Goal: Find contact information: Find contact information

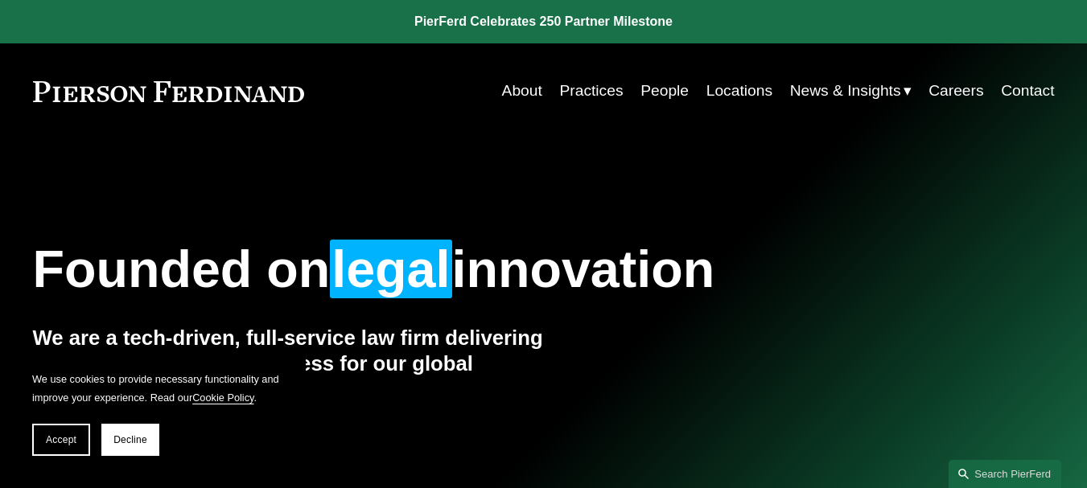
click at [677, 87] on link "People" at bounding box center [664, 91] width 48 height 31
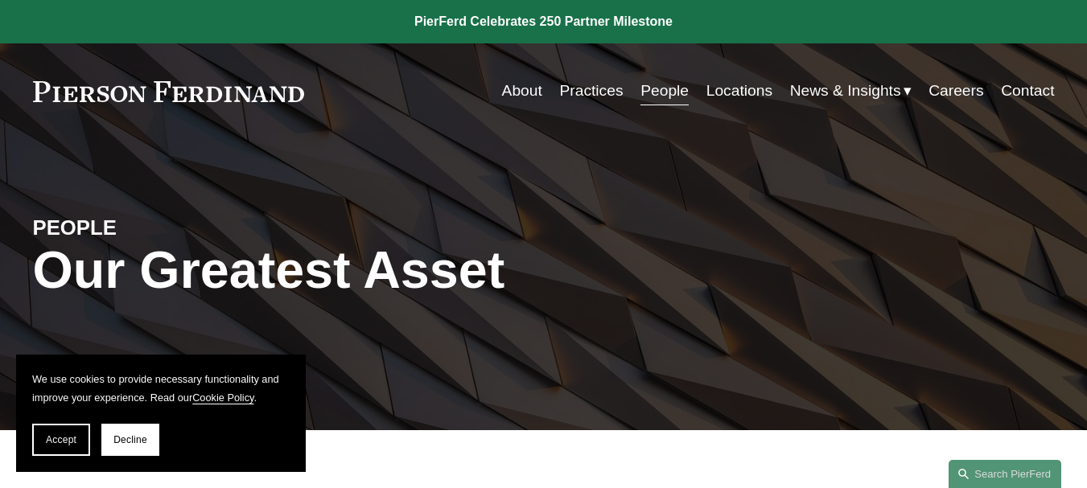
click at [86, 433] on button "Accept" at bounding box center [61, 440] width 58 height 32
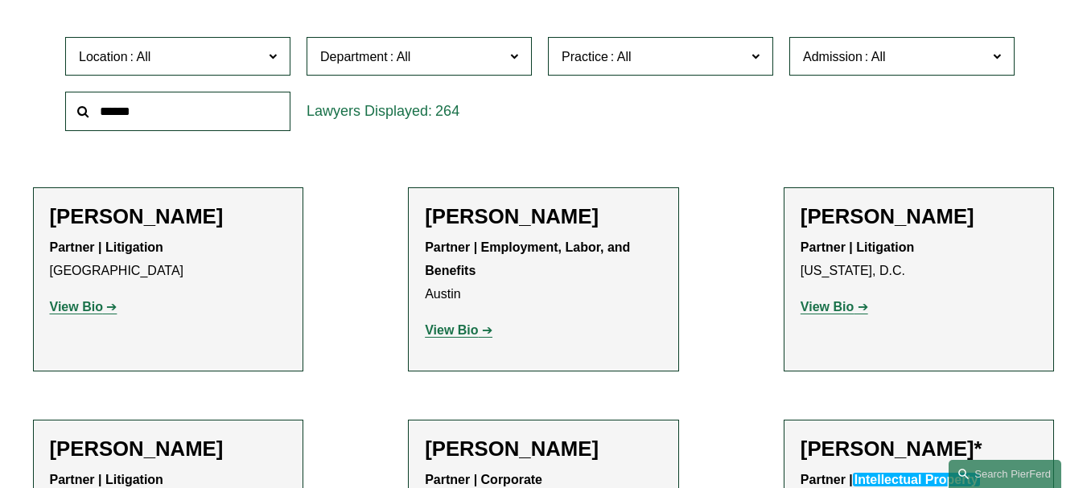
scroll to position [10386, 0]
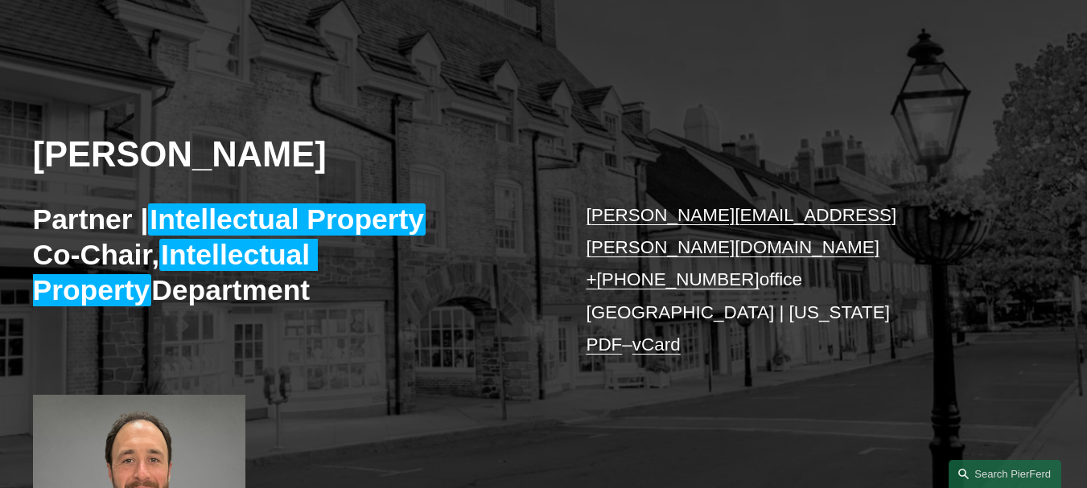
scroll to position [161, 0]
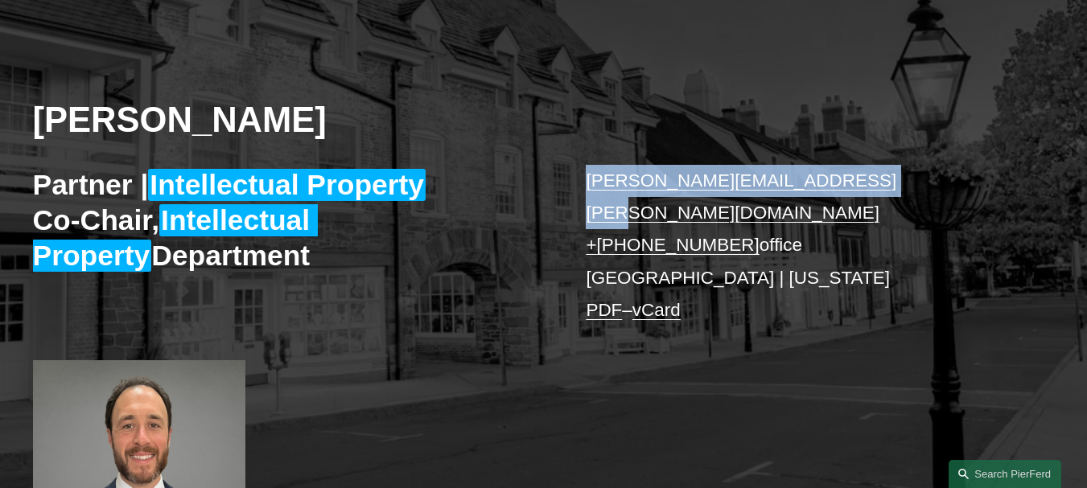
drag, startPoint x: 873, startPoint y: 174, endPoint x: 589, endPoint y: 185, distance: 284.2
click at [589, 185] on p "christopher.kinkade@pierferd.com + 1.640.444.3749 office Princeton | New York P…" at bounding box center [799, 246] width 426 height 163
copy link "christopher.kinkade@pierferd.com"
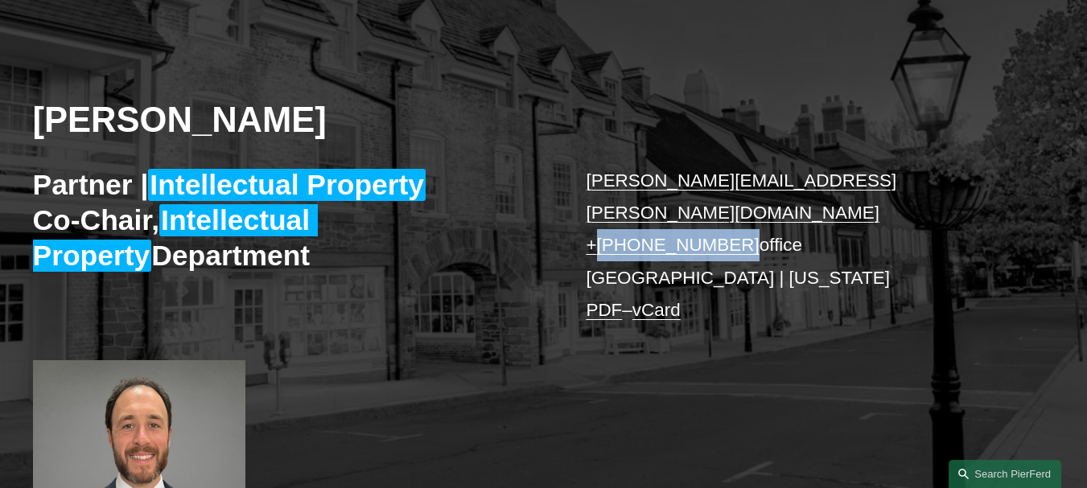
drag, startPoint x: 724, startPoint y: 212, endPoint x: 599, endPoint y: 212, distance: 125.5
click at [599, 212] on p "christopher.kinkade@pierferd.com + 1.640.444.3749 office Princeton | New York P…" at bounding box center [799, 246] width 426 height 163
copy link "1.640.444.3749"
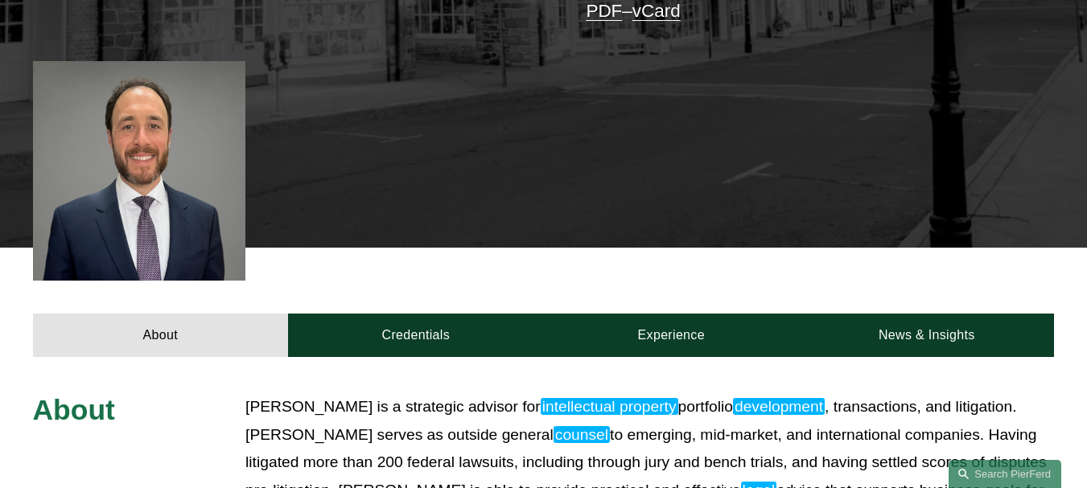
scroll to position [358, 0]
